Goal: Navigation & Orientation: Find specific page/section

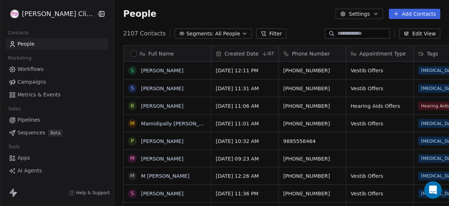
scroll to position [175, 345]
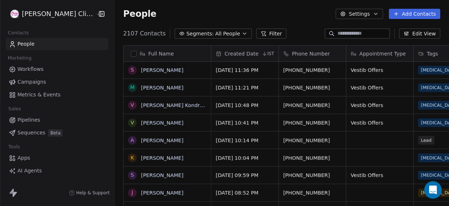
click at [25, 44] on span "People" at bounding box center [26, 44] width 17 height 8
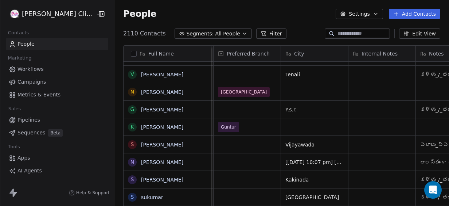
scroll to position [0, 0]
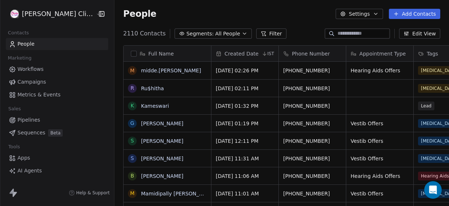
click at [47, 45] on link "People" at bounding box center [57, 44] width 103 height 12
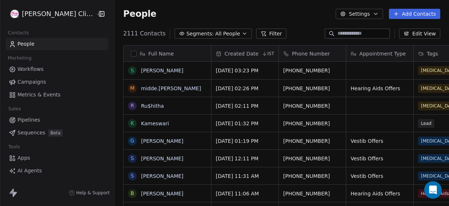
click at [22, 45] on span "People" at bounding box center [26, 44] width 17 height 8
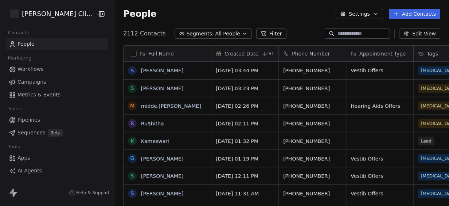
scroll to position [175, 345]
click at [168, 11] on div "People Settings Add Contacts" at bounding box center [281, 14] width 317 height 10
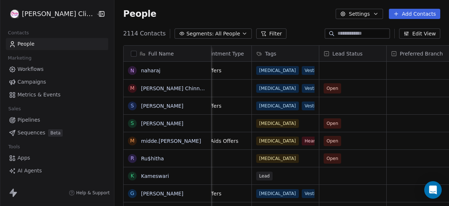
scroll to position [1, 164]
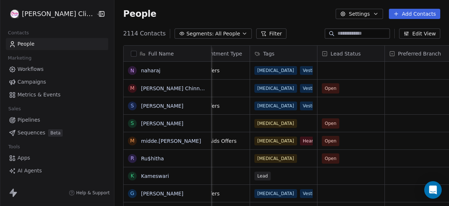
click at [40, 48] on link "People" at bounding box center [57, 44] width 103 height 12
click at [20, 41] on span "People" at bounding box center [26, 44] width 17 height 8
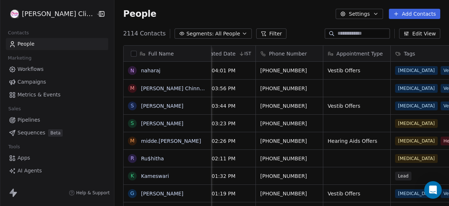
scroll to position [1, 0]
